Goal: Task Accomplishment & Management: Complete application form

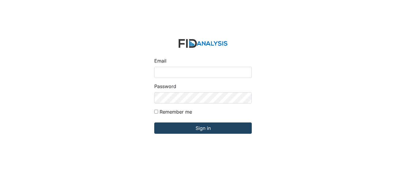
type input "[EMAIL_ADDRESS][DOMAIN_NAME]"
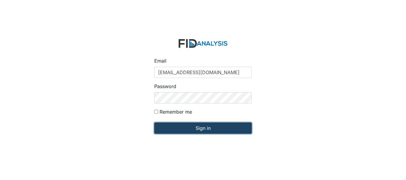
click at [194, 129] on input "Sign in" at bounding box center [202, 128] width 97 height 11
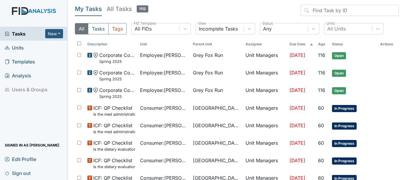
click at [22, 48] on span "Units" at bounding box center [14, 47] width 19 height 9
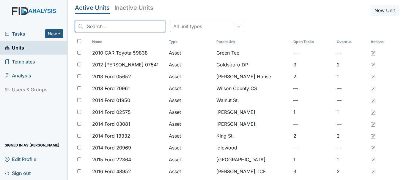
click at [115, 25] on input "search" at bounding box center [120, 26] width 90 height 11
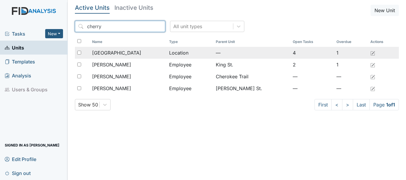
type input "cherry"
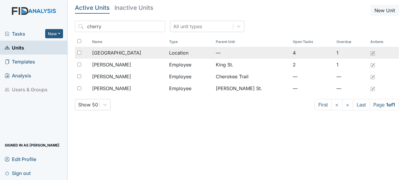
click at [117, 52] on span "[GEOGRAPHIC_DATA]" at bounding box center [116, 52] width 49 height 7
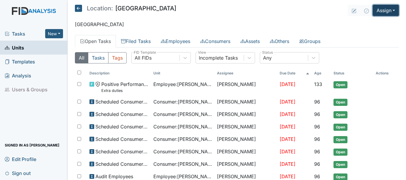
click at [386, 8] on button "Assign" at bounding box center [386, 10] width 26 height 11
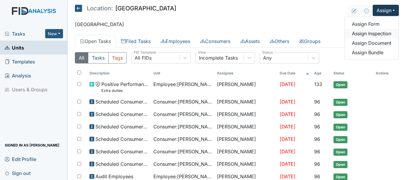
click at [378, 33] on link "Assign Inspection" at bounding box center [371, 34] width 53 height 10
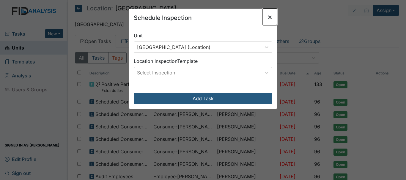
click at [269, 14] on span "×" at bounding box center [269, 16] width 5 height 9
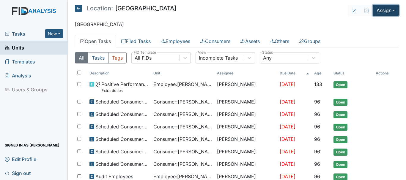
click at [382, 8] on button "Assign" at bounding box center [386, 10] width 26 height 11
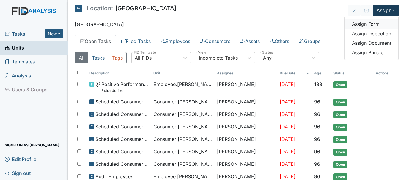
click at [376, 24] on link "Assign Form" at bounding box center [371, 24] width 53 height 10
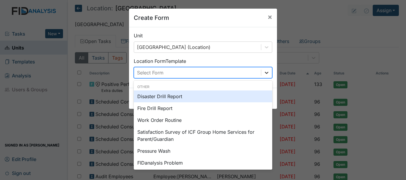
click at [264, 73] on icon at bounding box center [267, 73] width 6 height 6
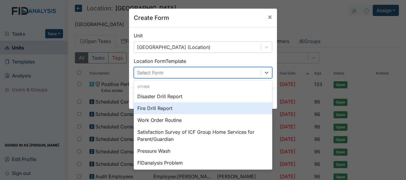
click at [219, 108] on div "Fire Drill Report" at bounding box center [203, 109] width 138 height 12
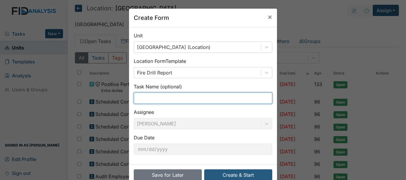
click at [171, 98] on input "text" at bounding box center [203, 98] width 138 height 11
type input "s"
type input "2 shift fire drill"
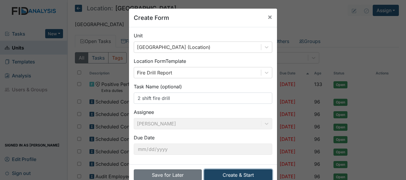
click at [228, 180] on button "Create & Start" at bounding box center [238, 175] width 68 height 11
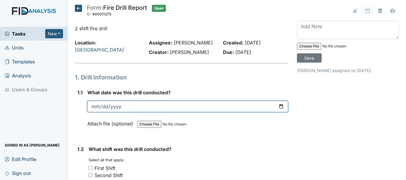
click at [94, 109] on input "date" at bounding box center [187, 106] width 201 height 11
type input "2025-08-20"
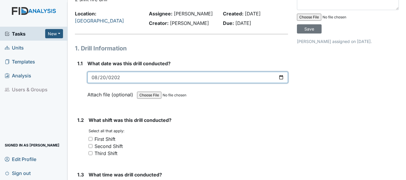
scroll to position [41, 0]
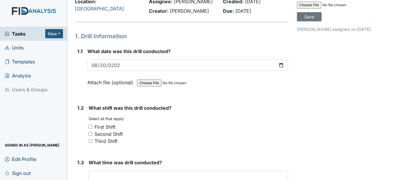
click at [90, 134] on input "Second Shift" at bounding box center [91, 134] width 4 height 4
checkbox input "true"
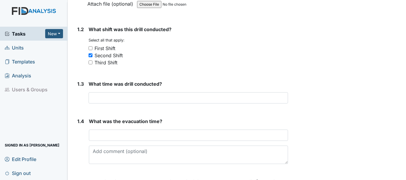
scroll to position [120, 0]
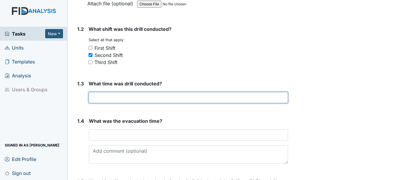
click at [128, 99] on input "text" at bounding box center [188, 97] width 199 height 11
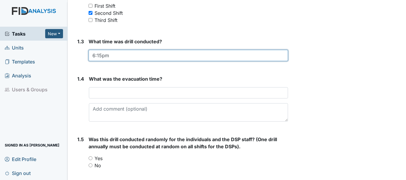
scroll to position [165, 0]
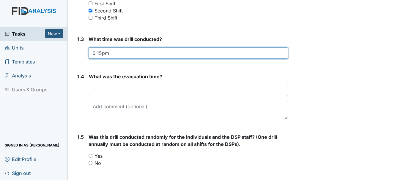
type input "6:15pm"
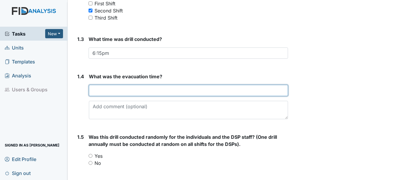
click at [129, 91] on input "text" at bounding box center [188, 90] width 199 height 11
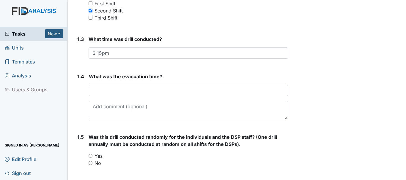
click at [399, 23] on main "Form: Fire Drill Report ID: #00011275 Open Autosaving... 2 shift fire drill Loc…" at bounding box center [237, 90] width 338 height 180
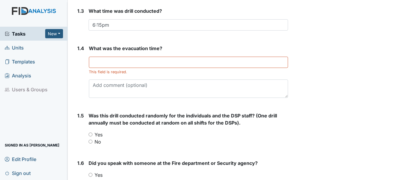
scroll to position [193, 0]
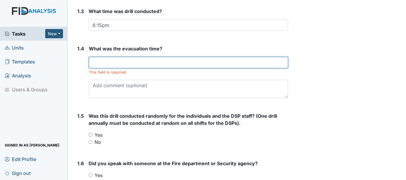
click at [116, 62] on input "text" at bounding box center [188, 62] width 199 height 11
type input "w"
type input "3"
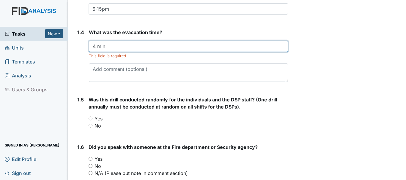
scroll to position [214, 0]
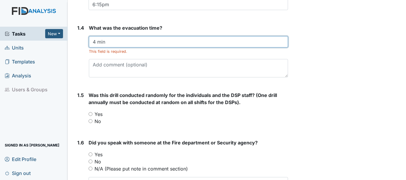
type input "4 min"
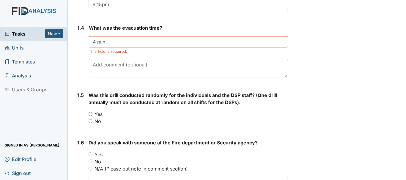
click at [99, 113] on label "Yes" at bounding box center [98, 114] width 8 height 7
click at [92, 113] on input "Yes" at bounding box center [91, 114] width 4 height 4
radio input "true"
click at [92, 121] on input "No" at bounding box center [91, 121] width 4 height 4
radio input "true"
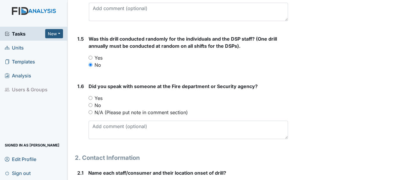
scroll to position [270, 0]
click at [91, 98] on input "Yes" at bounding box center [91, 98] width 4 height 4
radio input "true"
click at [128, 127] on textarea at bounding box center [188, 130] width 199 height 18
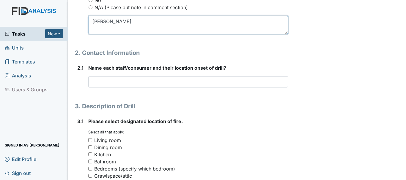
scroll to position [377, 0]
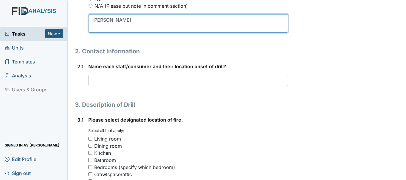
type textarea "Chris"
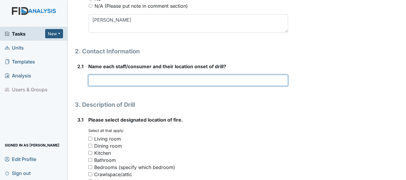
click at [130, 79] on input "text" at bounding box center [188, 80] width 200 height 11
click at [113, 81] on input "Shonetta Bedroom," at bounding box center [188, 80] width 200 height 11
click at [145, 80] on input "Shonetta G Bedroom," at bounding box center [188, 80] width 200 height 11
click at [157, 81] on input "Shonetta G Bedroom, Keyera livingroom" at bounding box center [188, 80] width 200 height 11
click at [157, 81] on input "Shonetta G Bedroom, KeyeraS livingroom" at bounding box center [188, 80] width 200 height 11
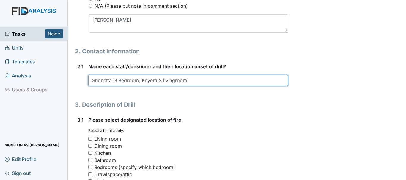
click at [189, 79] on input "Shonetta G Bedroom, Keyera S livingroom" at bounding box center [188, 80] width 200 height 11
click at [190, 79] on input "Shonetta G Bedroom, Keyera S livingroom" at bounding box center [188, 80] width 200 height 11
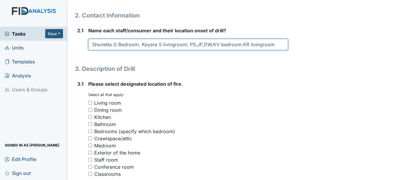
scroll to position [413, 0]
type input "Shonetta G Bedroom, Keyera S livingroom; PS,JF,DW,KV bedroom KR livingroom"
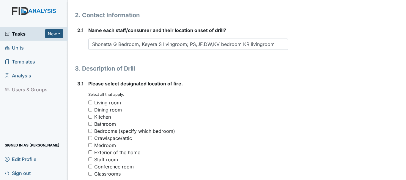
click at [89, 103] on input "Living room" at bounding box center [90, 103] width 4 height 4
checkbox input "true"
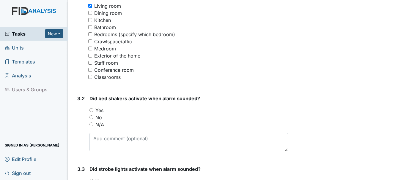
scroll to position [514, 0]
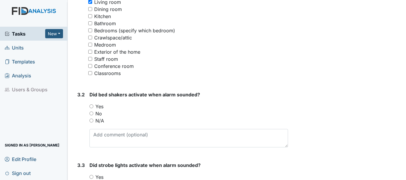
click at [90, 121] on input "N/A" at bounding box center [91, 121] width 4 height 4
radio input "true"
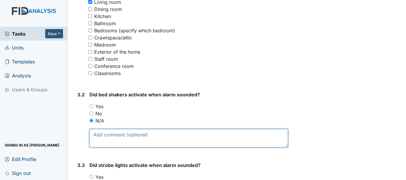
click at [118, 145] on textarea at bounding box center [188, 138] width 199 height 18
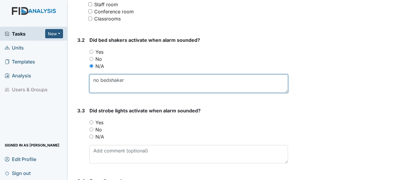
scroll to position [574, 0]
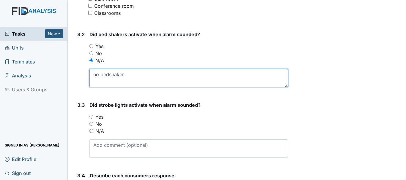
type textarea "no bedshaker"
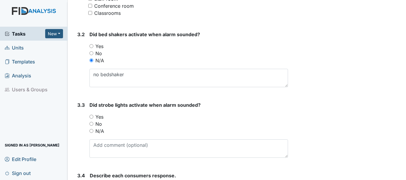
click at [91, 115] on input "Yes" at bounding box center [91, 117] width 4 height 4
radio input "true"
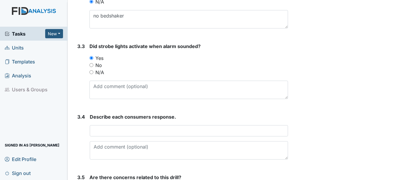
scroll to position [636, 0]
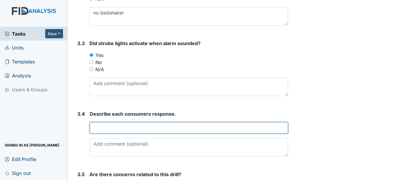
click at [132, 127] on input "text" at bounding box center [189, 127] width 198 height 11
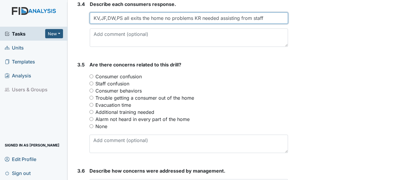
scroll to position [749, 0]
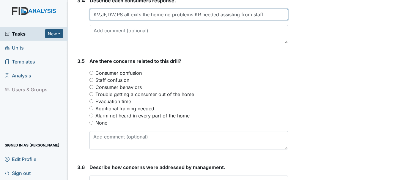
type input "KV,JF,DW,PS all exits the home no problems KR needed assisting from staff"
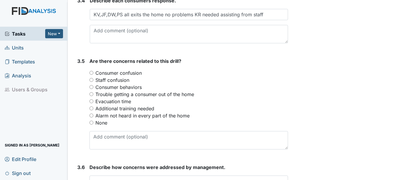
click at [93, 96] on input "Trouble getting a consumer out of the home" at bounding box center [91, 94] width 4 height 4
radio input "true"
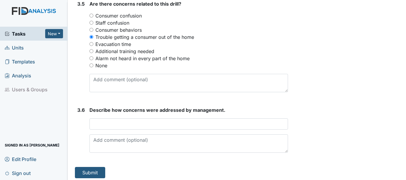
scroll to position [810, 0]
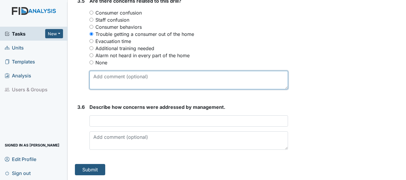
click at [133, 86] on textarea at bounding box center [188, 80] width 199 height 18
type textarea "S"
click at [97, 75] on textarea "Wheelchair needs to be kept in home" at bounding box center [188, 80] width 199 height 18
click at [92, 77] on textarea "wheelchair needs to be kept in home" at bounding box center [188, 80] width 199 height 18
click at [186, 78] on textarea "KR wheelchair needs to be kept in home" at bounding box center [188, 80] width 199 height 18
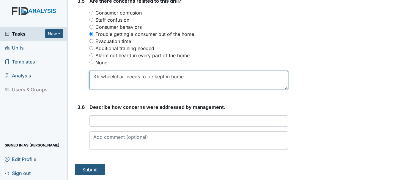
type textarea "KR wheelchair needs to be kept in home."
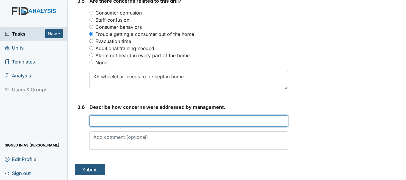
click at [102, 122] on input "text" at bounding box center [188, 121] width 199 height 11
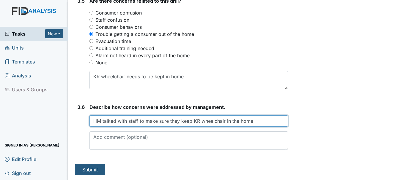
click at [144, 122] on input "HM talked with staff to make sure they keep KR wheelchair in the home" at bounding box center [188, 121] width 199 height 11
click at [153, 121] on input "HM talked with staff make sure they keep KR wheelchair in the home" at bounding box center [188, 121] width 199 height 11
click at [253, 121] on input "HM talked with staff making sure they keep KR wheelchair in the home" at bounding box center [188, 121] width 199 height 11
type input "HM talked with staff making sure they keep KR wheelchair in the home."
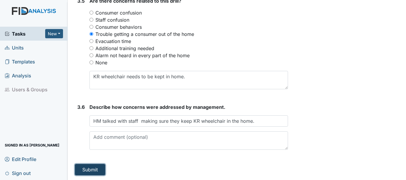
click at [95, 167] on button "Submit" at bounding box center [90, 169] width 30 height 11
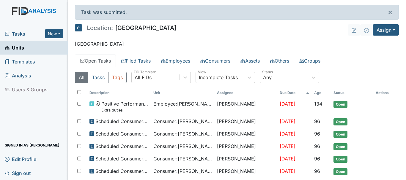
click at [24, 47] on link "Units" at bounding box center [34, 48] width 68 height 14
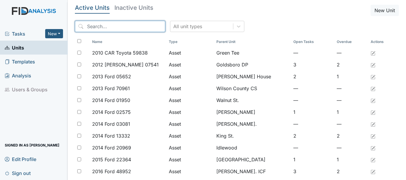
click at [101, 25] on input "search" at bounding box center [120, 26] width 90 height 11
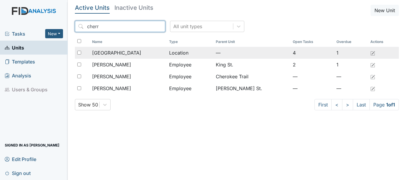
type input "cherr"
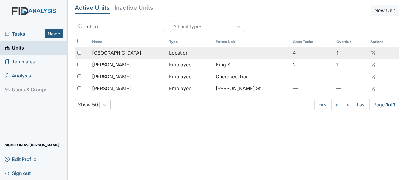
click at [116, 55] on span "[GEOGRAPHIC_DATA]" at bounding box center [116, 52] width 49 height 7
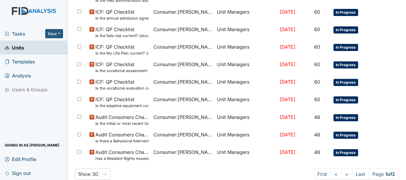
scroll to position [390, 0]
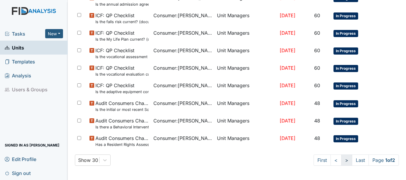
click at [341, 161] on link ">" at bounding box center [346, 160] width 11 height 11
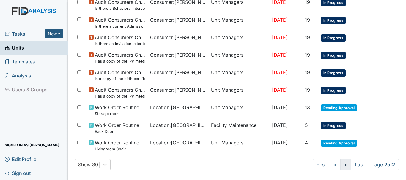
scroll to position [206, 0]
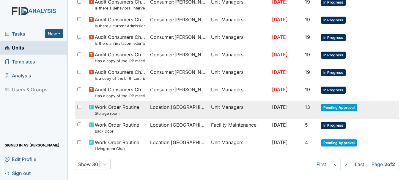
click at [327, 112] on td "Pending Approval" at bounding box center [347, 110] width 56 height 18
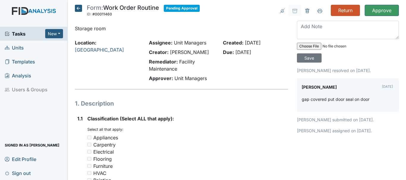
click at [77, 7] on icon at bounding box center [78, 8] width 7 height 7
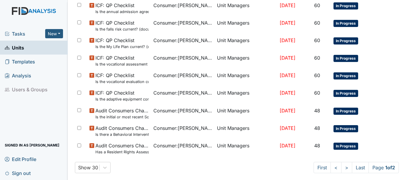
scroll to position [390, 0]
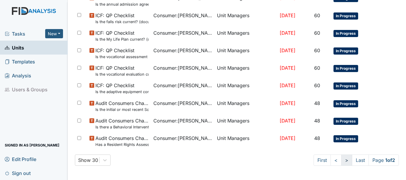
click at [341, 161] on link ">" at bounding box center [346, 160] width 11 height 11
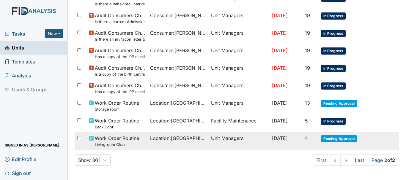
click at [330, 141] on span "Pending Approval" at bounding box center [339, 139] width 36 height 7
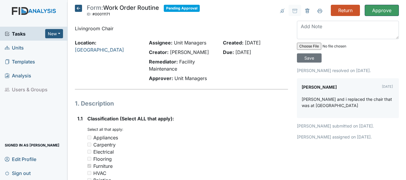
click at [370, 13] on input "Approve" at bounding box center [382, 10] width 34 height 11
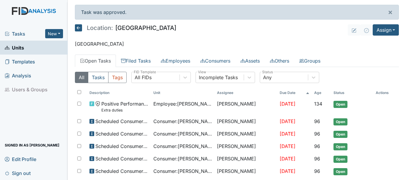
click at [28, 47] on link "Units" at bounding box center [34, 48] width 68 height 14
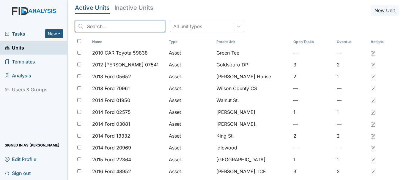
click at [113, 27] on input "search" at bounding box center [120, 26] width 90 height 11
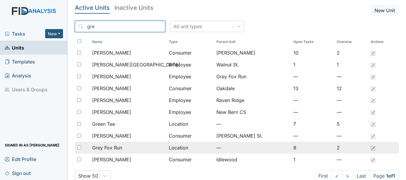
type input "gre"
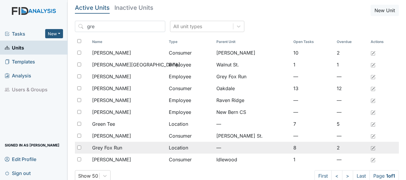
click at [122, 149] on span "Grey Fox Run" at bounding box center [107, 147] width 30 height 7
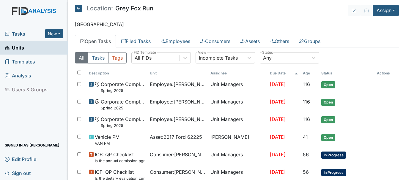
click at [22, 49] on span "Units" at bounding box center [14, 47] width 19 height 9
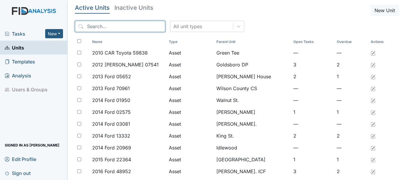
click at [100, 26] on input "search" at bounding box center [120, 26] width 90 height 11
